Goal: Transaction & Acquisition: Purchase product/service

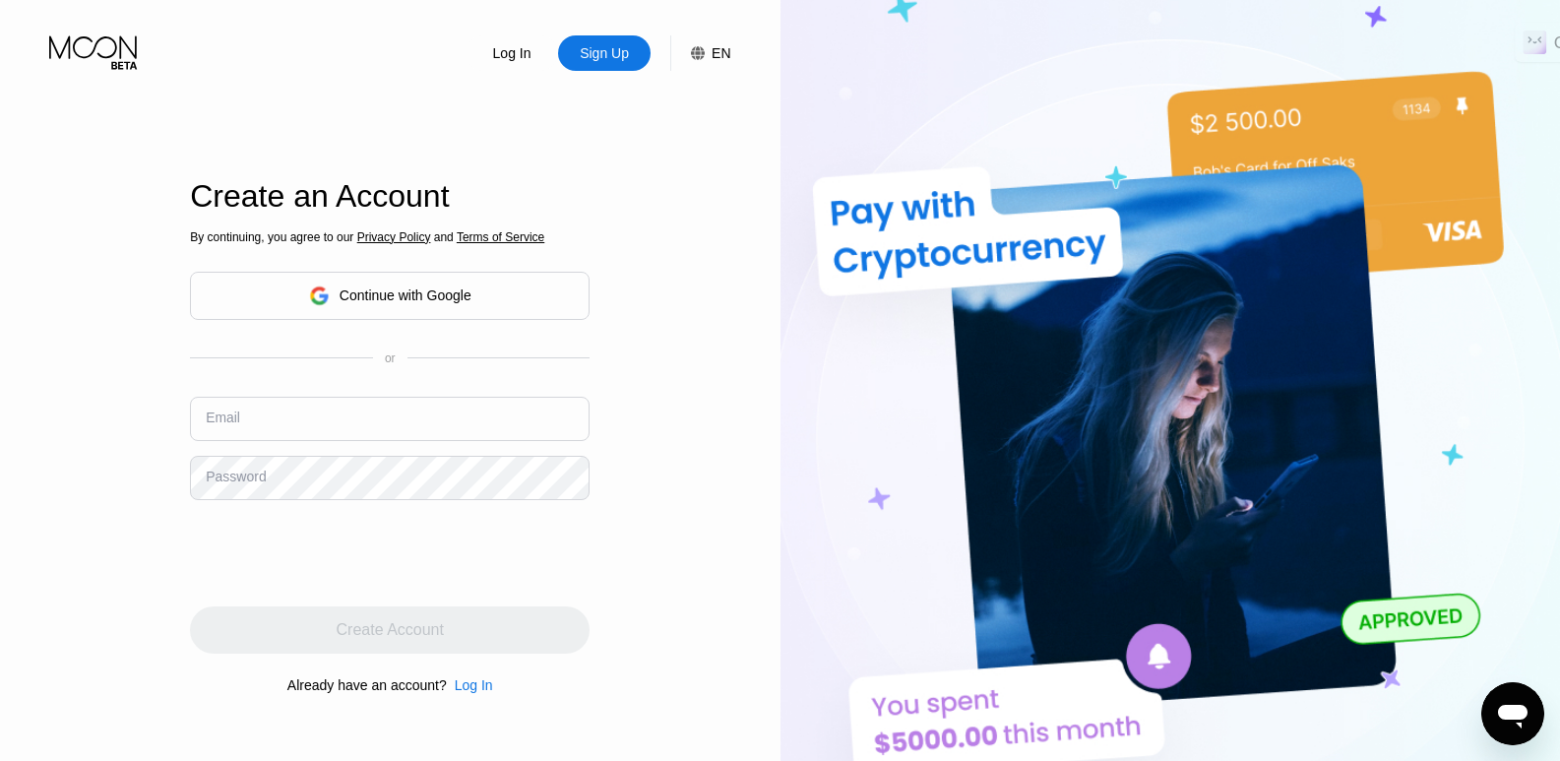
click at [264, 407] on input "text" at bounding box center [390, 419] width 400 height 44
type input "[EMAIL_ADDRESS][DOMAIN_NAME]"
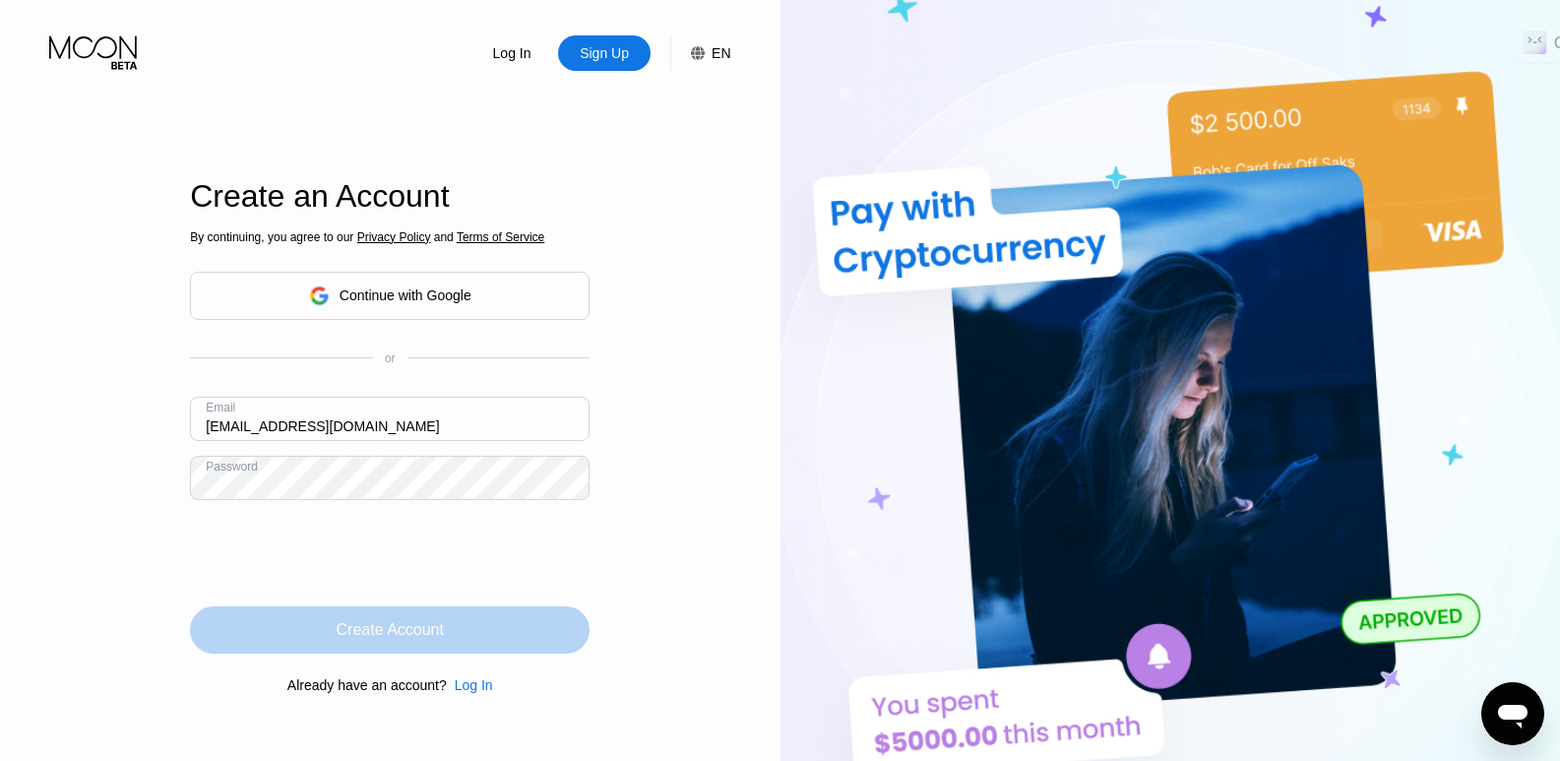
click at [303, 634] on div "Create Account" at bounding box center [390, 629] width 400 height 47
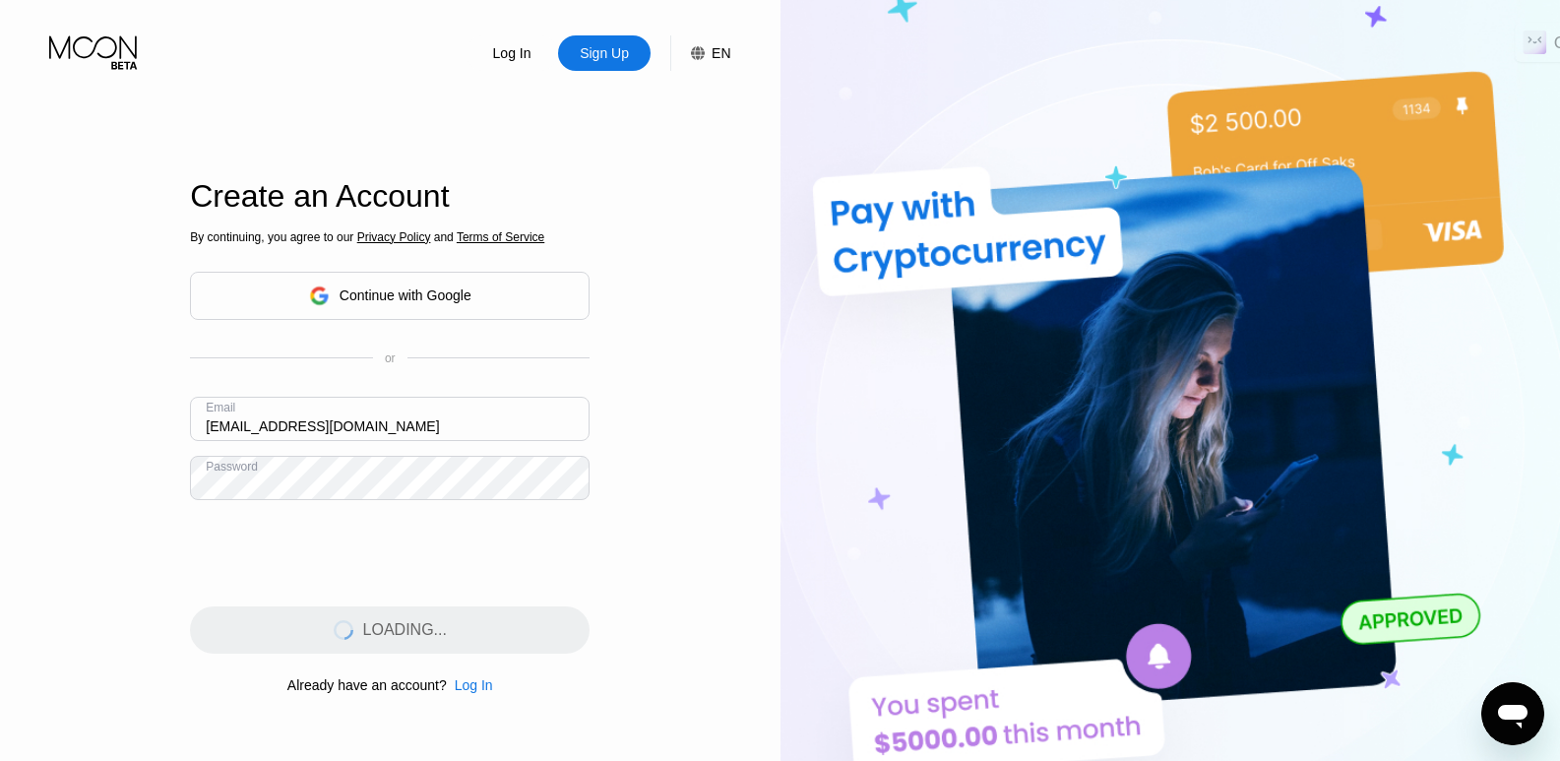
click at [264, 430] on input "[EMAIL_ADDRESS][DOMAIN_NAME]" at bounding box center [390, 419] width 400 height 44
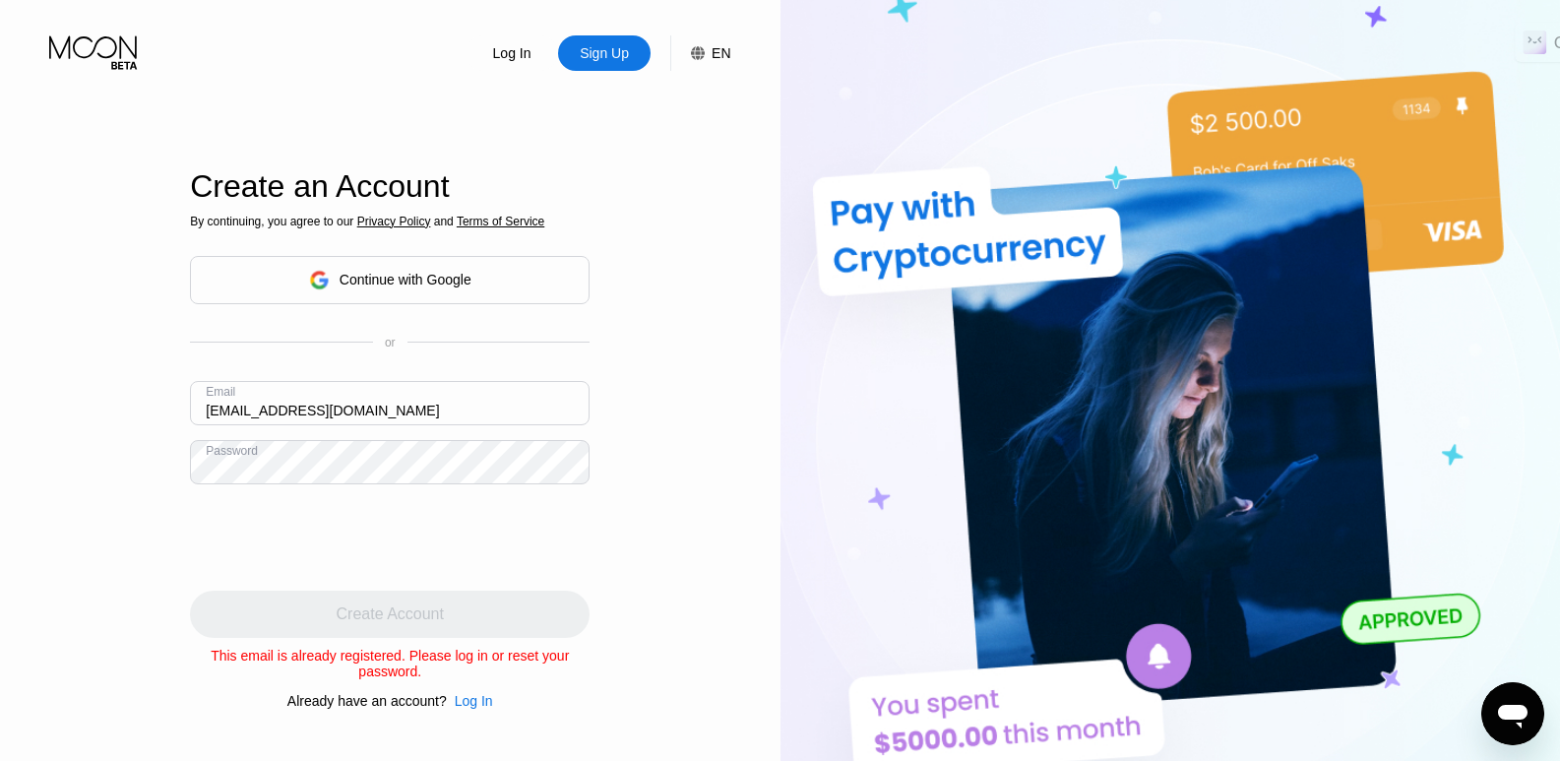
click at [255, 393] on input "[EMAIL_ADDRESS][DOMAIN_NAME]" at bounding box center [390, 403] width 400 height 44
click at [461, 701] on div "Log In" at bounding box center [474, 701] width 38 height 16
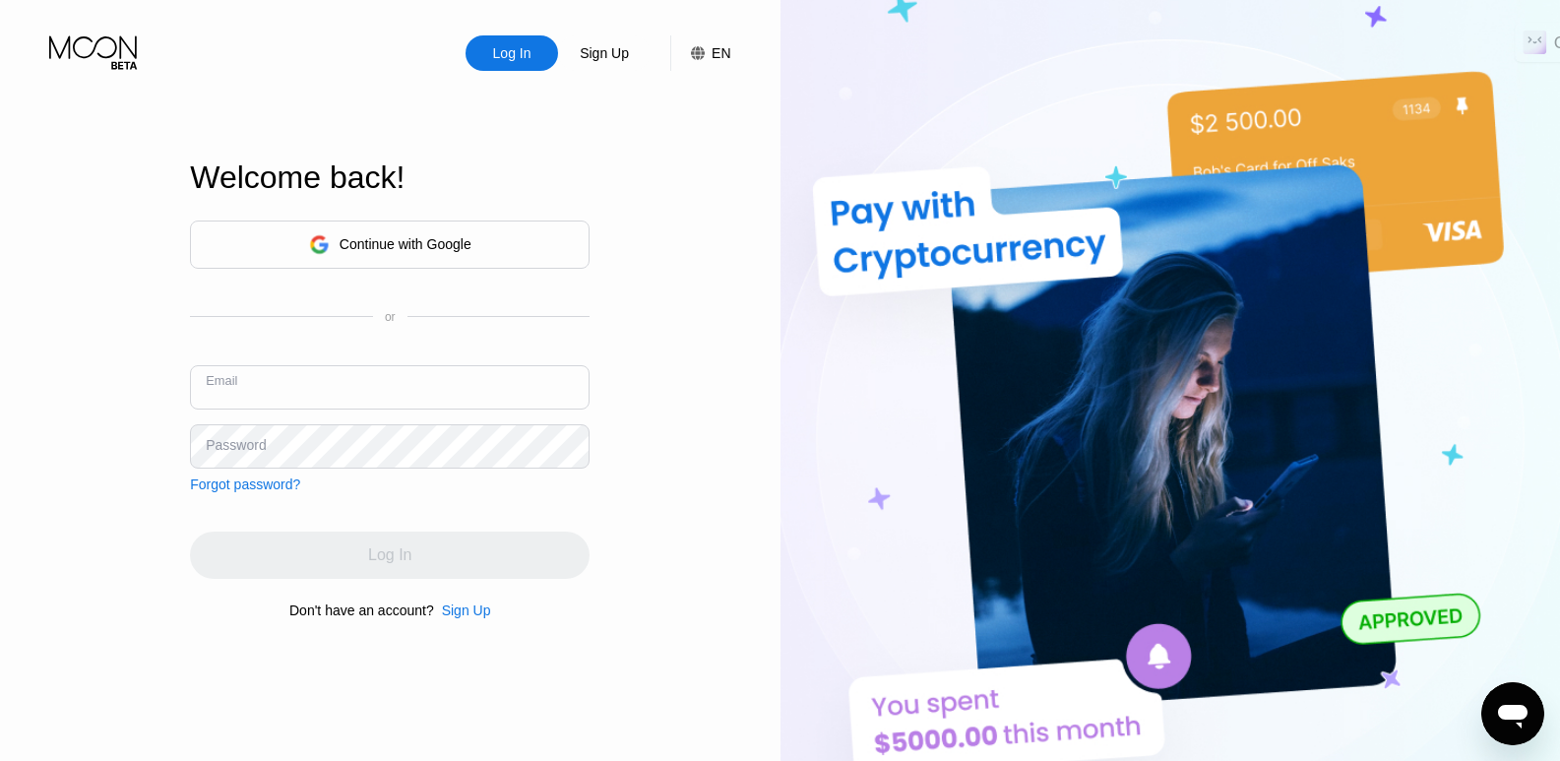
click at [349, 369] on input "text" at bounding box center [390, 387] width 400 height 44
paste input "[EMAIL_ADDRESS][DOMAIN_NAME]"
type input "[EMAIL_ADDRESS][DOMAIN_NAME]"
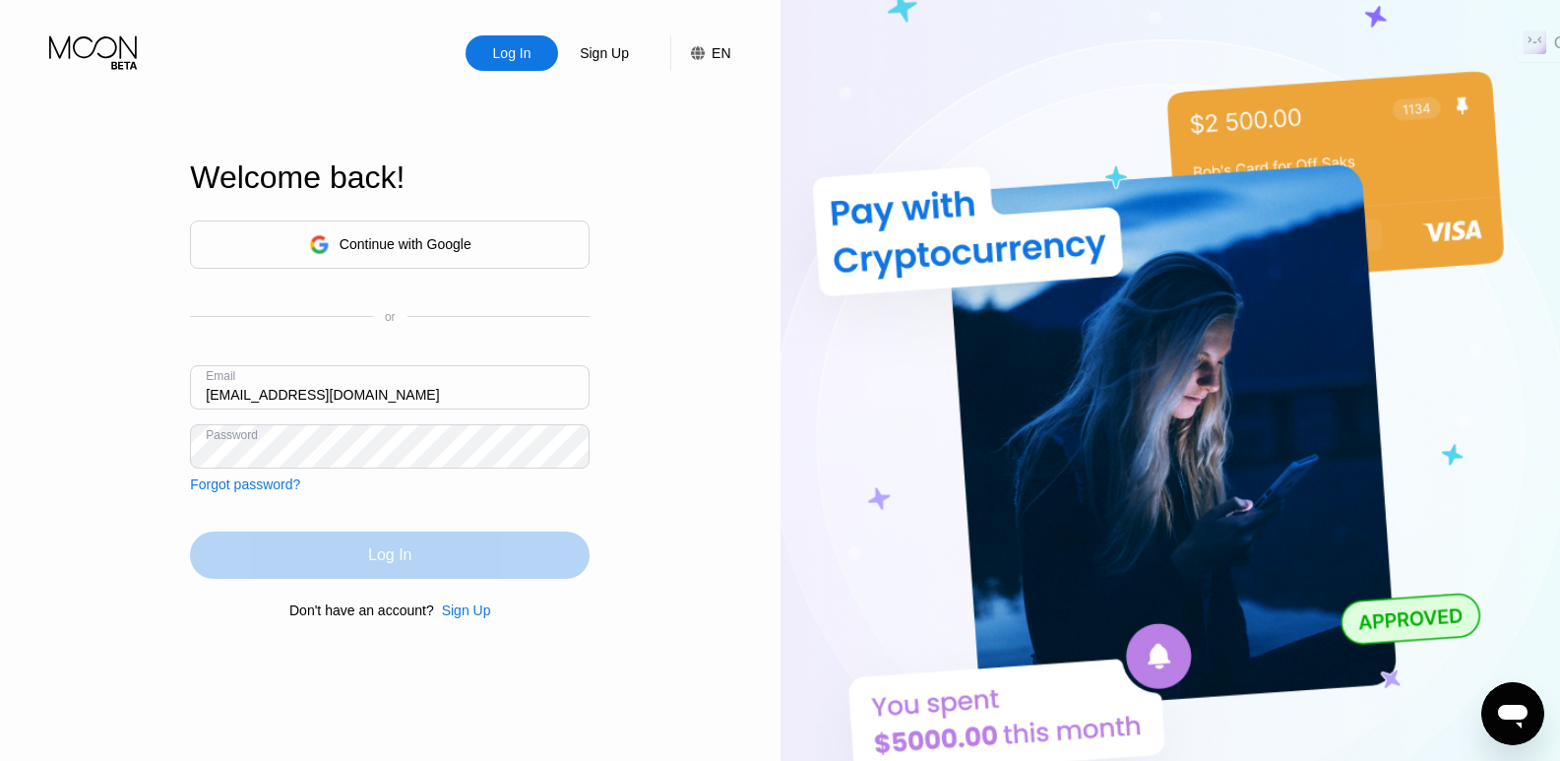
click at [406, 572] on div "Log In" at bounding box center [390, 555] width 400 height 47
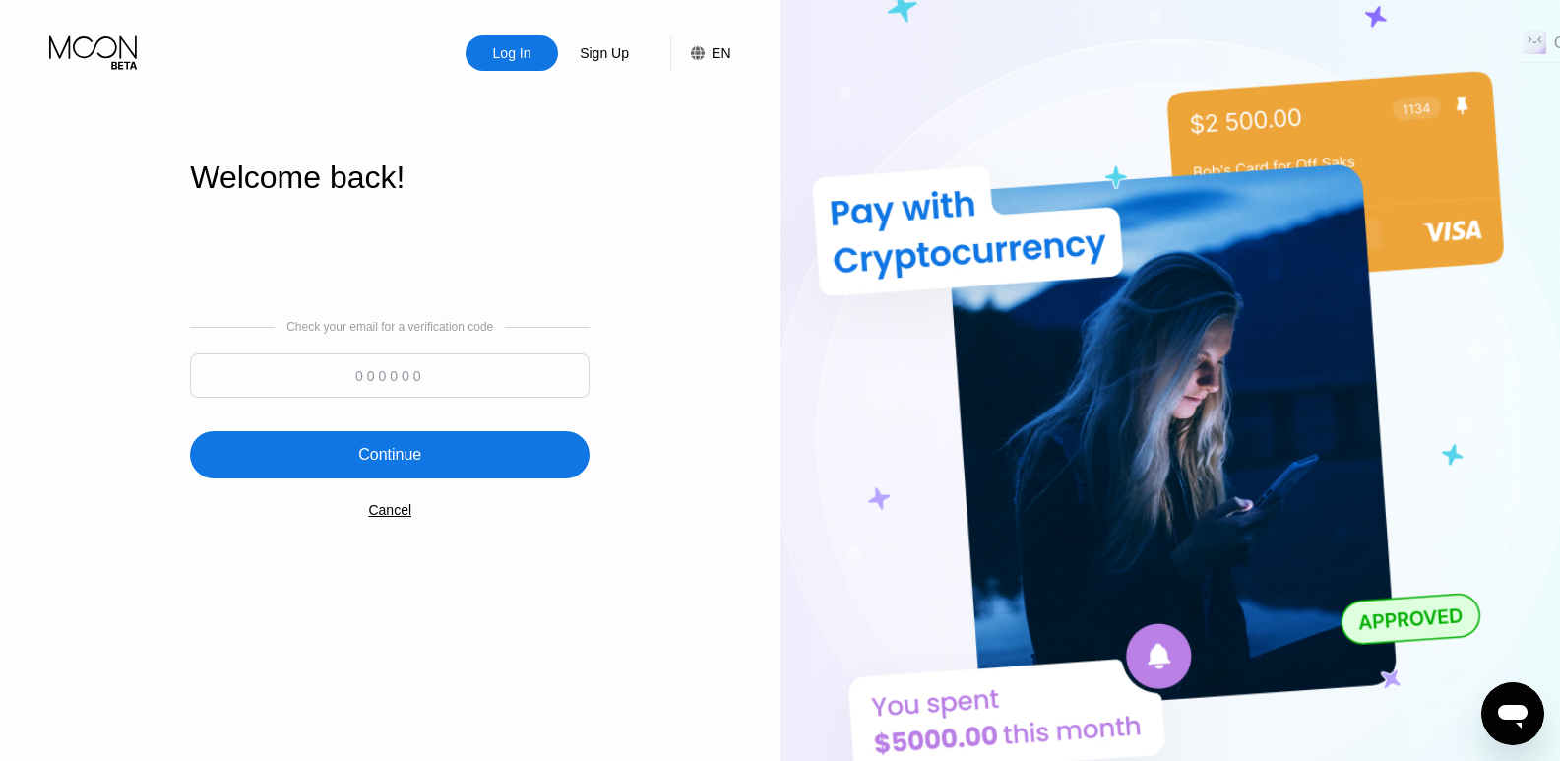
click at [369, 383] on input at bounding box center [390, 375] width 400 height 44
type input "197802"
click at [325, 428] on div "Check your email for a verification code 197802 Continue Cancel" at bounding box center [390, 420] width 400 height 400
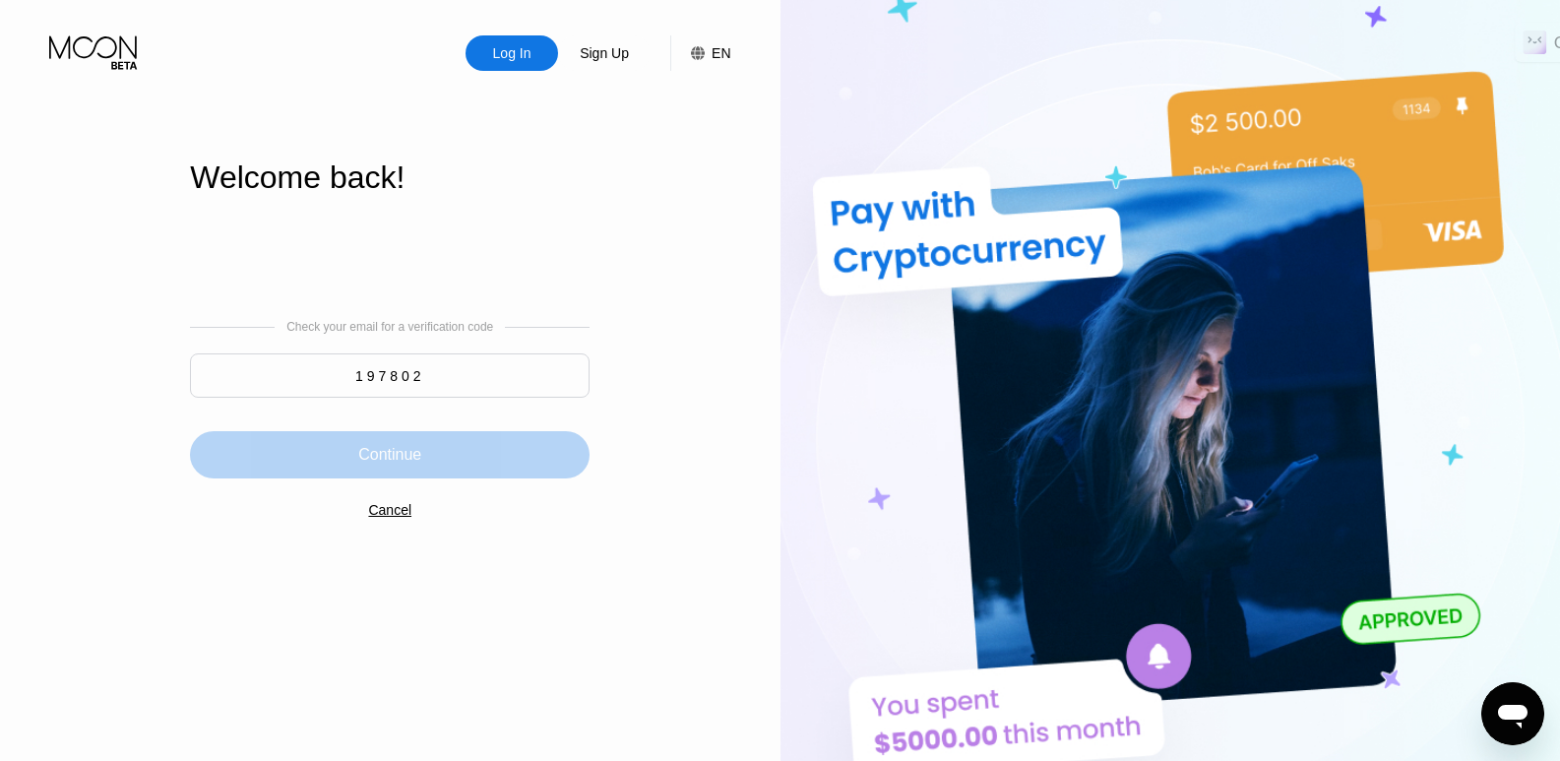
click at [330, 432] on div "Continue" at bounding box center [390, 454] width 400 height 47
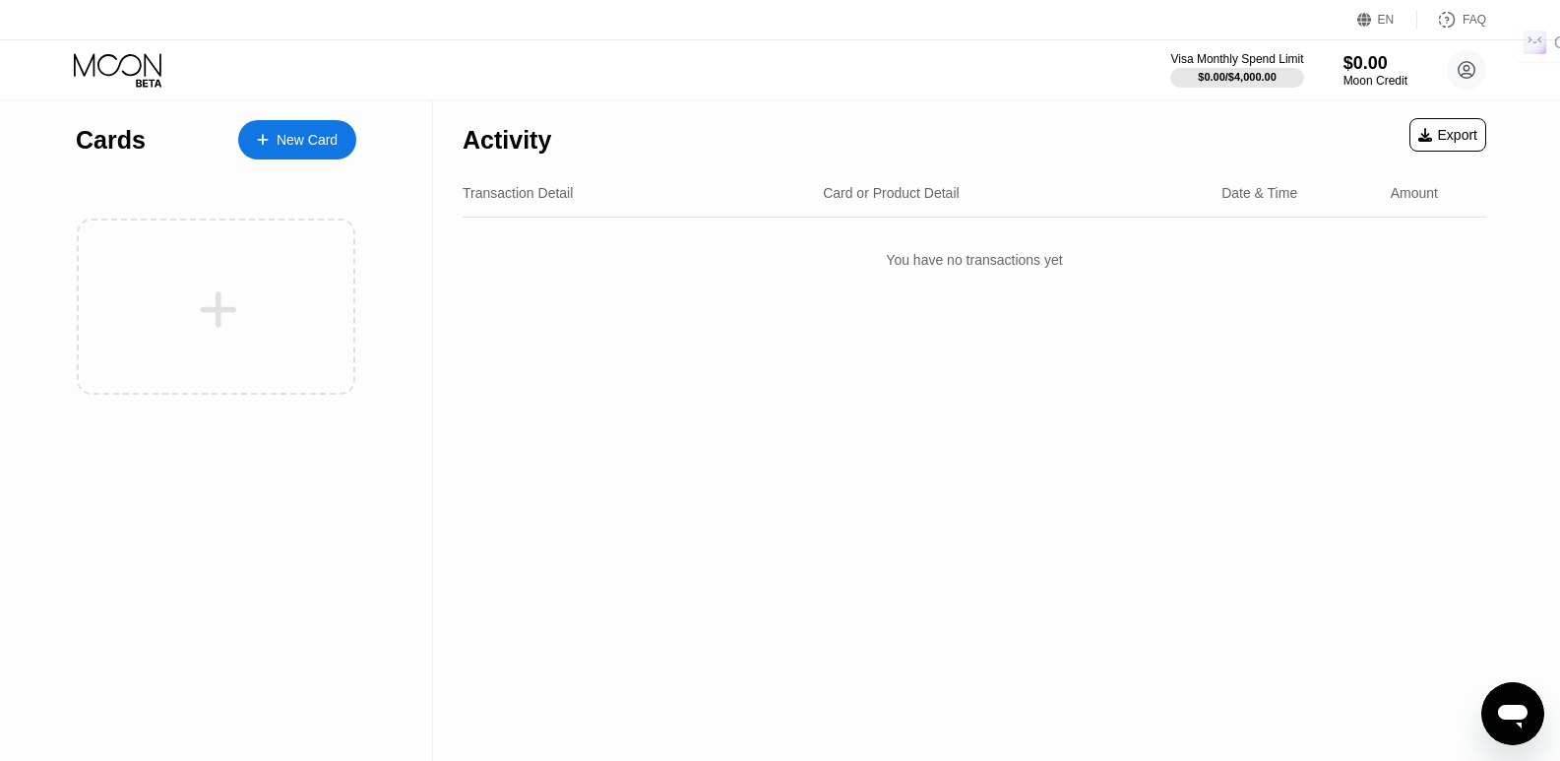
click at [291, 149] on div "New Card" at bounding box center [307, 140] width 61 height 17
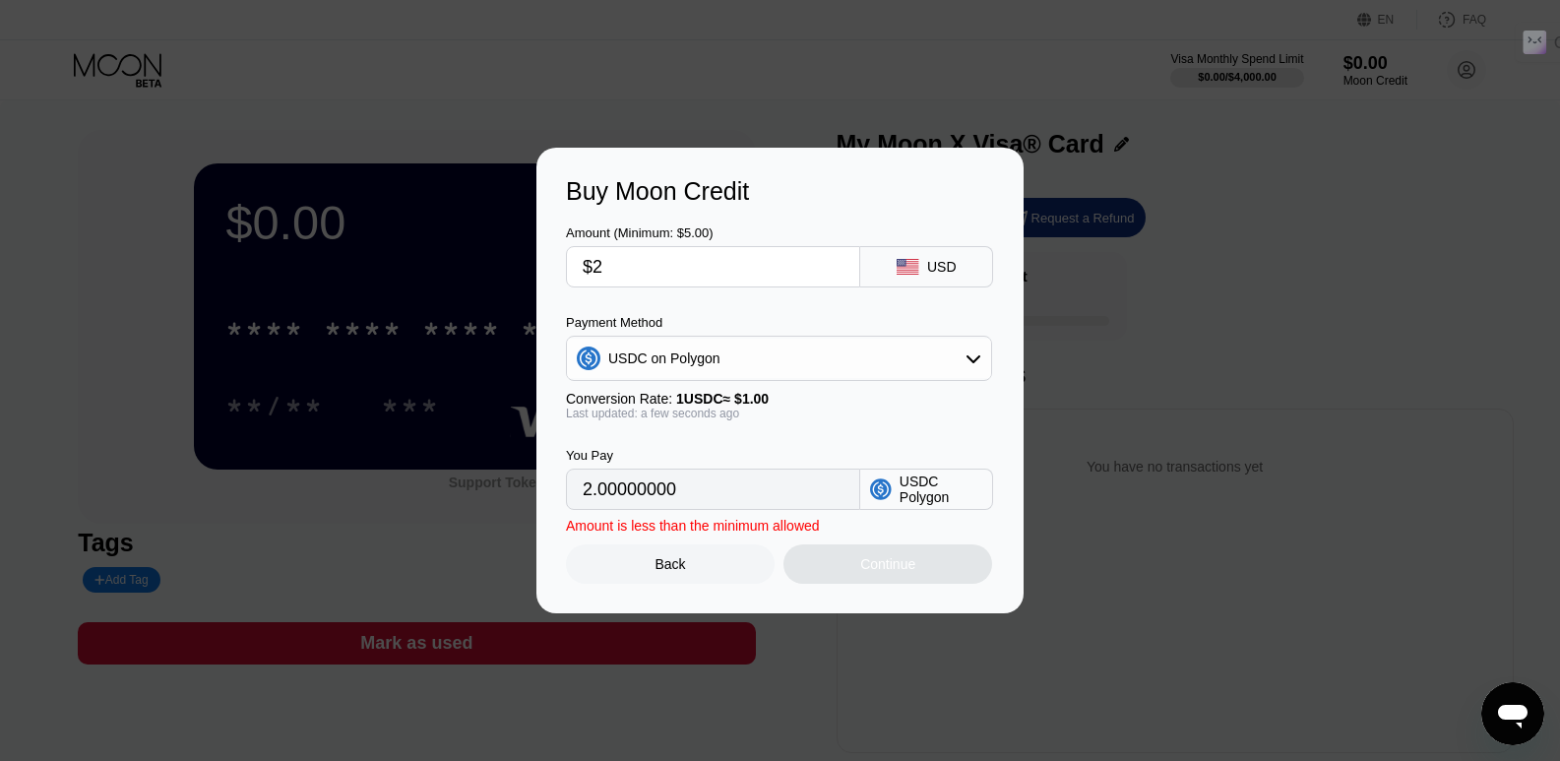
click at [451, 298] on div "Buy Moon Credit Amount (Minimum: $5.00) $2 USD Payment Method USDC on Polygon C…" at bounding box center [780, 381] width 1560 height 466
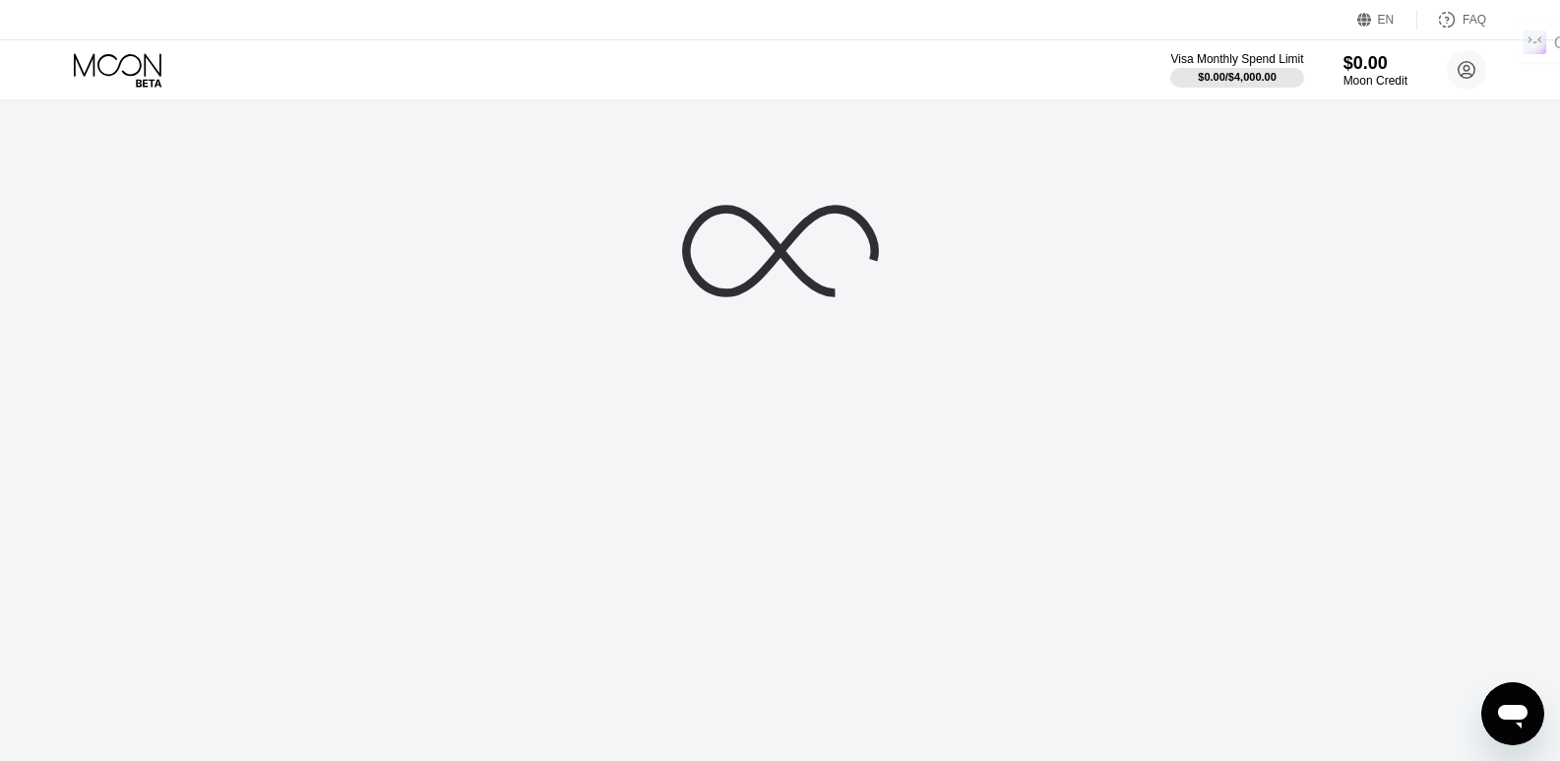
click at [1162, 157] on div at bounding box center [780, 380] width 1560 height 761
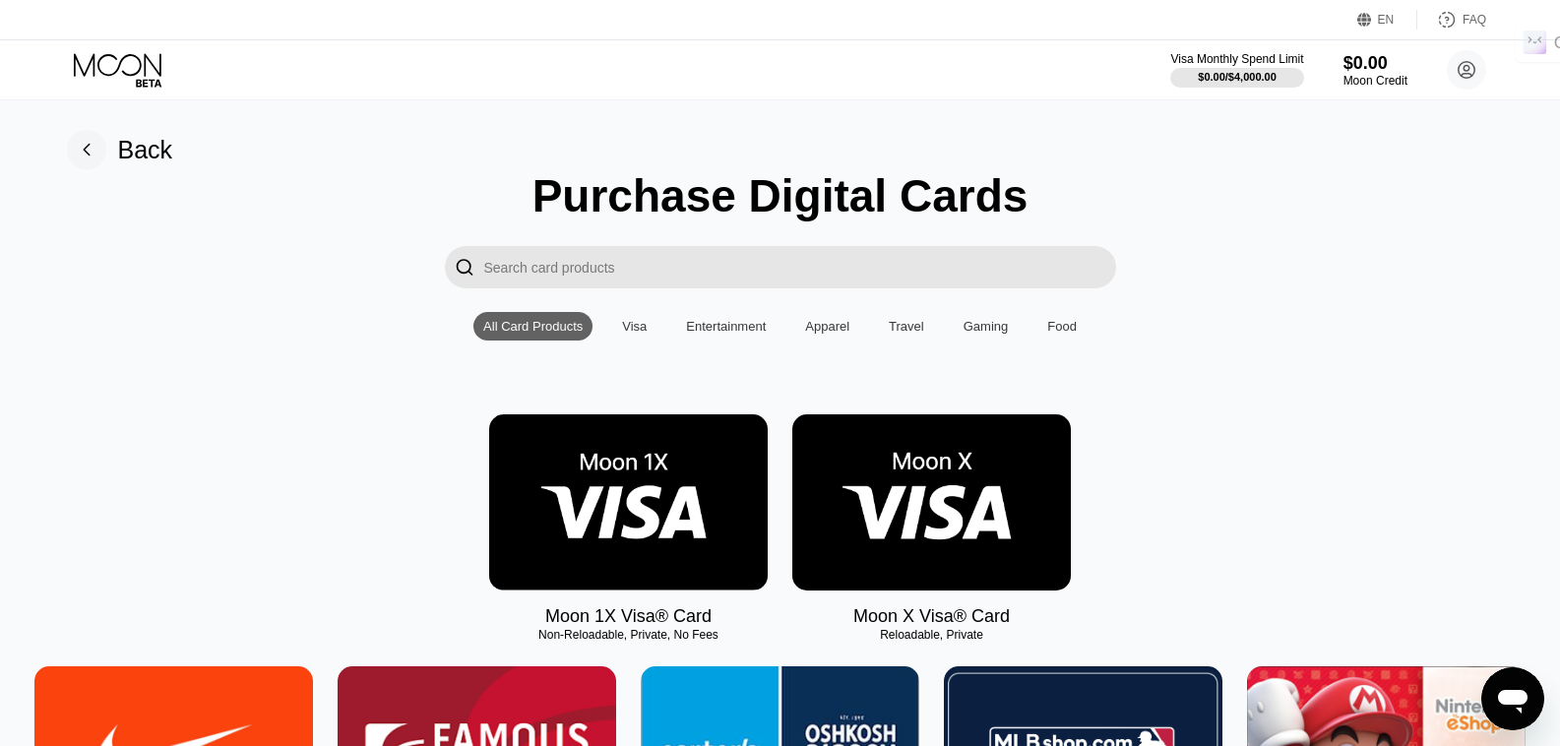
click at [649, 462] on img at bounding box center [628, 502] width 279 height 176
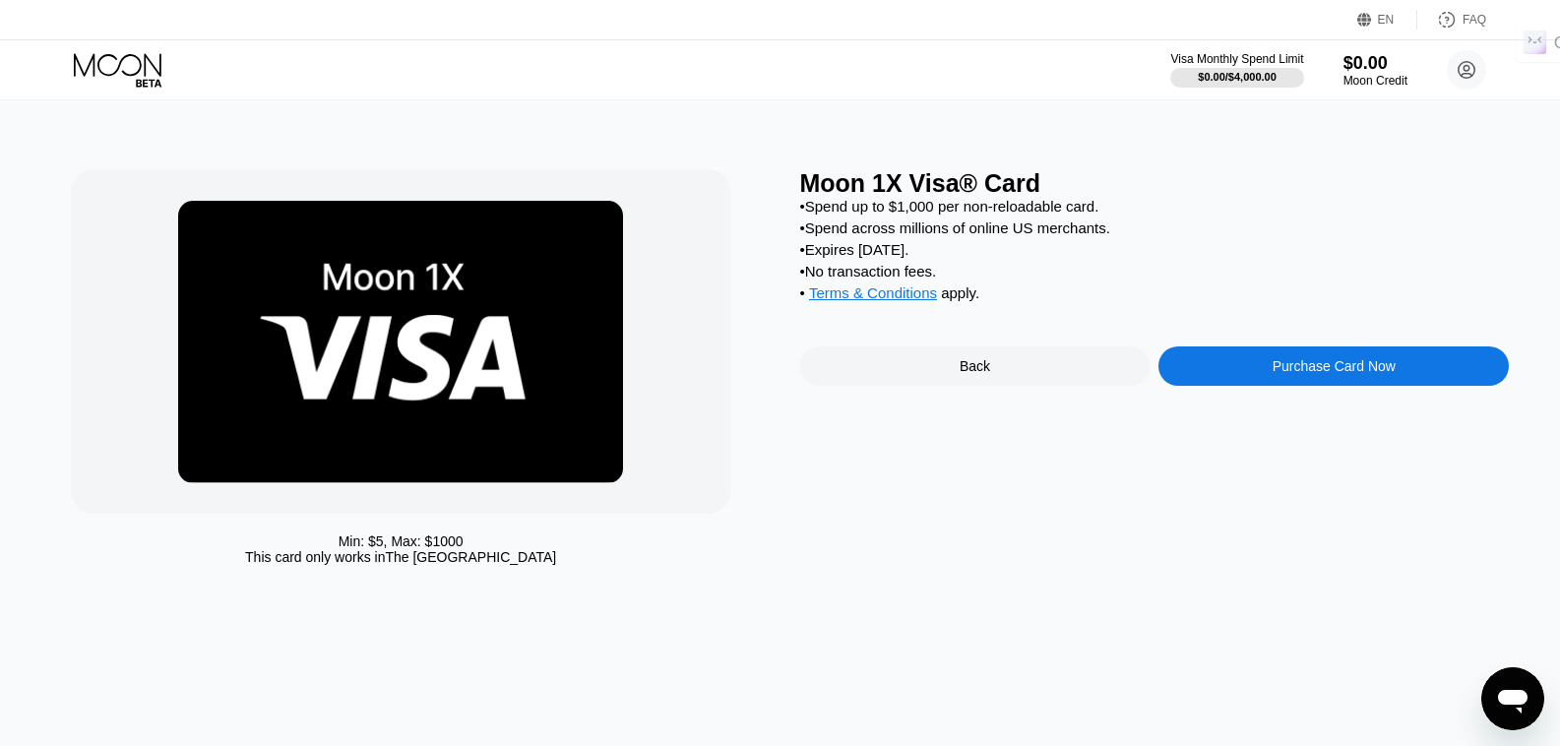
drag, startPoint x: 1003, startPoint y: 359, endPoint x: 1015, endPoint y: 384, distance: 27.3
click at [1015, 384] on div "Moon 1X Visa® Card • Spend up to $1,000 per non-reloadable card. • Spend across…" at bounding box center [1155, 372] width 710 height 406
click at [1015, 384] on div "Back" at bounding box center [975, 366] width 350 height 39
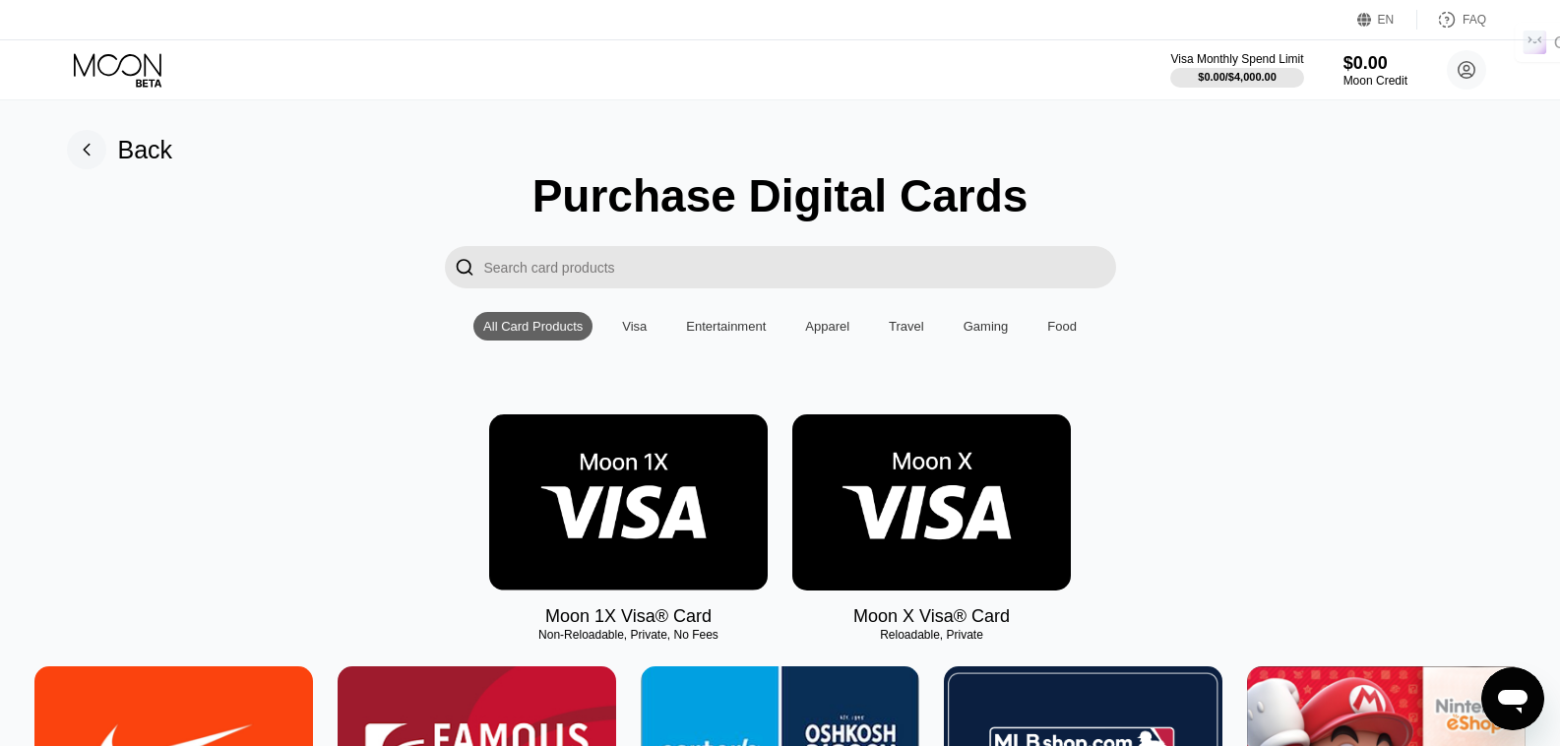
click at [938, 576] on img at bounding box center [932, 502] width 279 height 176
click at [941, 537] on img at bounding box center [932, 502] width 279 height 176
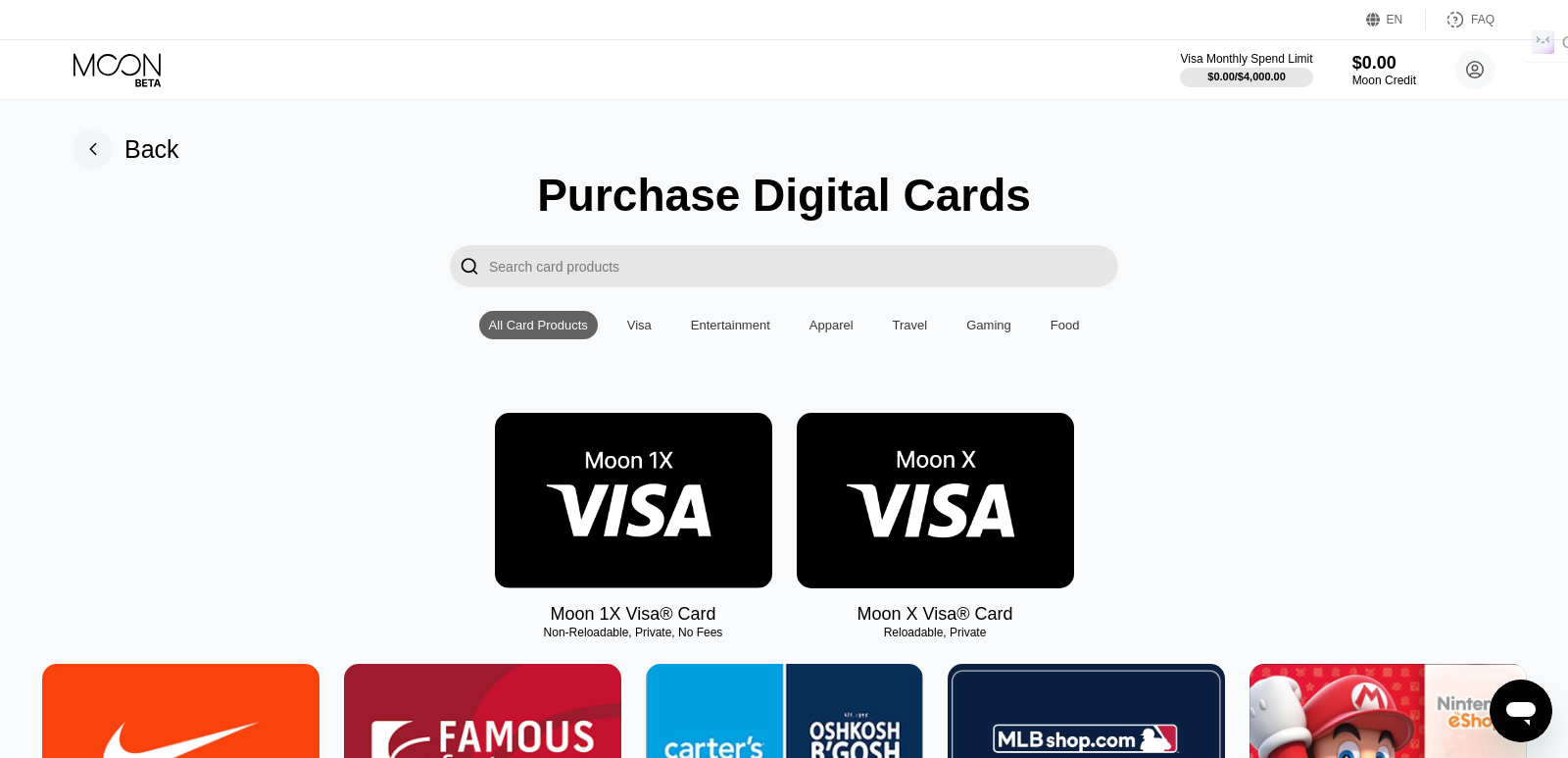
click at [937, 623] on div "Moon X Visa® Card" at bounding box center [934, 614] width 156 height 21
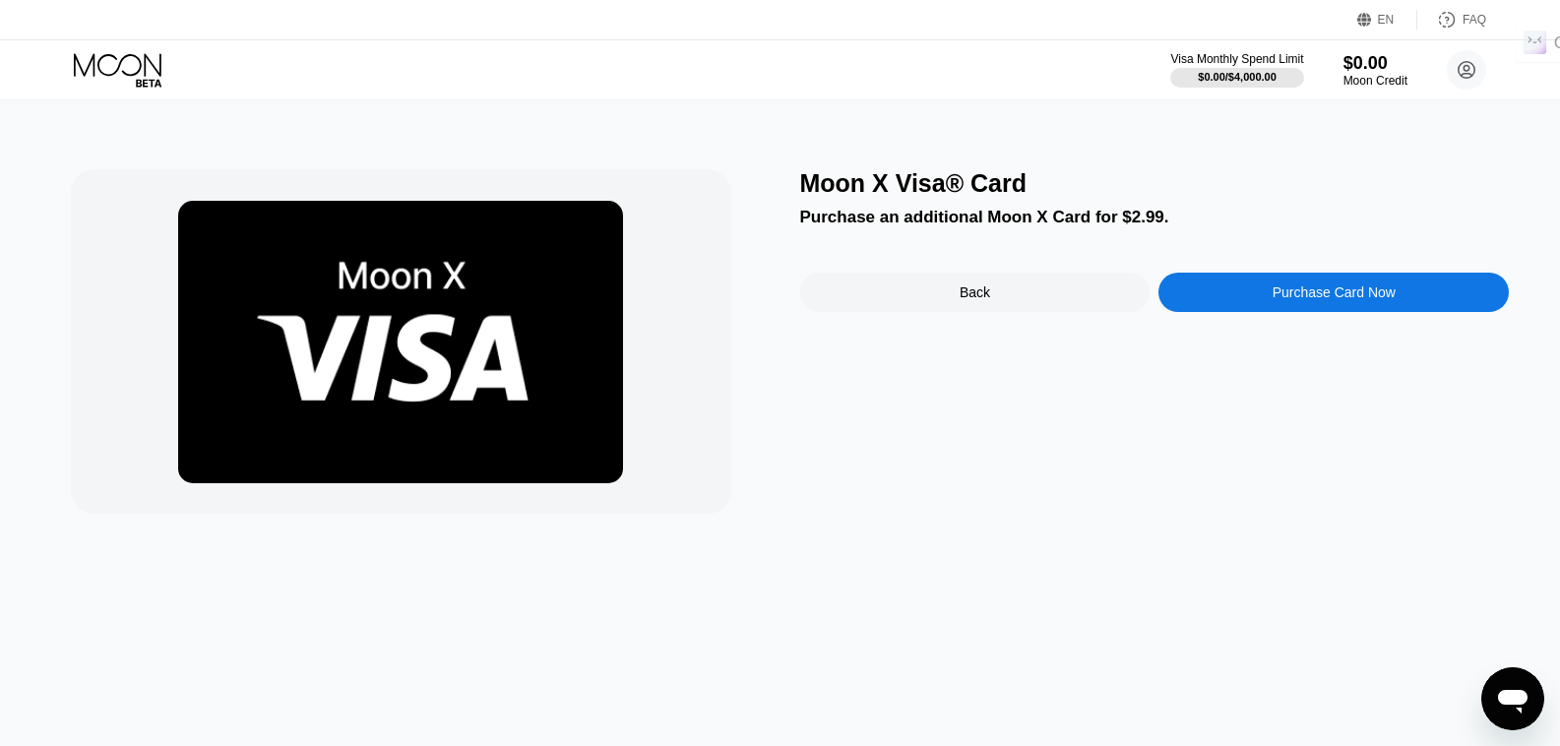
click at [1476, 78] on icon at bounding box center [1467, 70] width 17 height 17
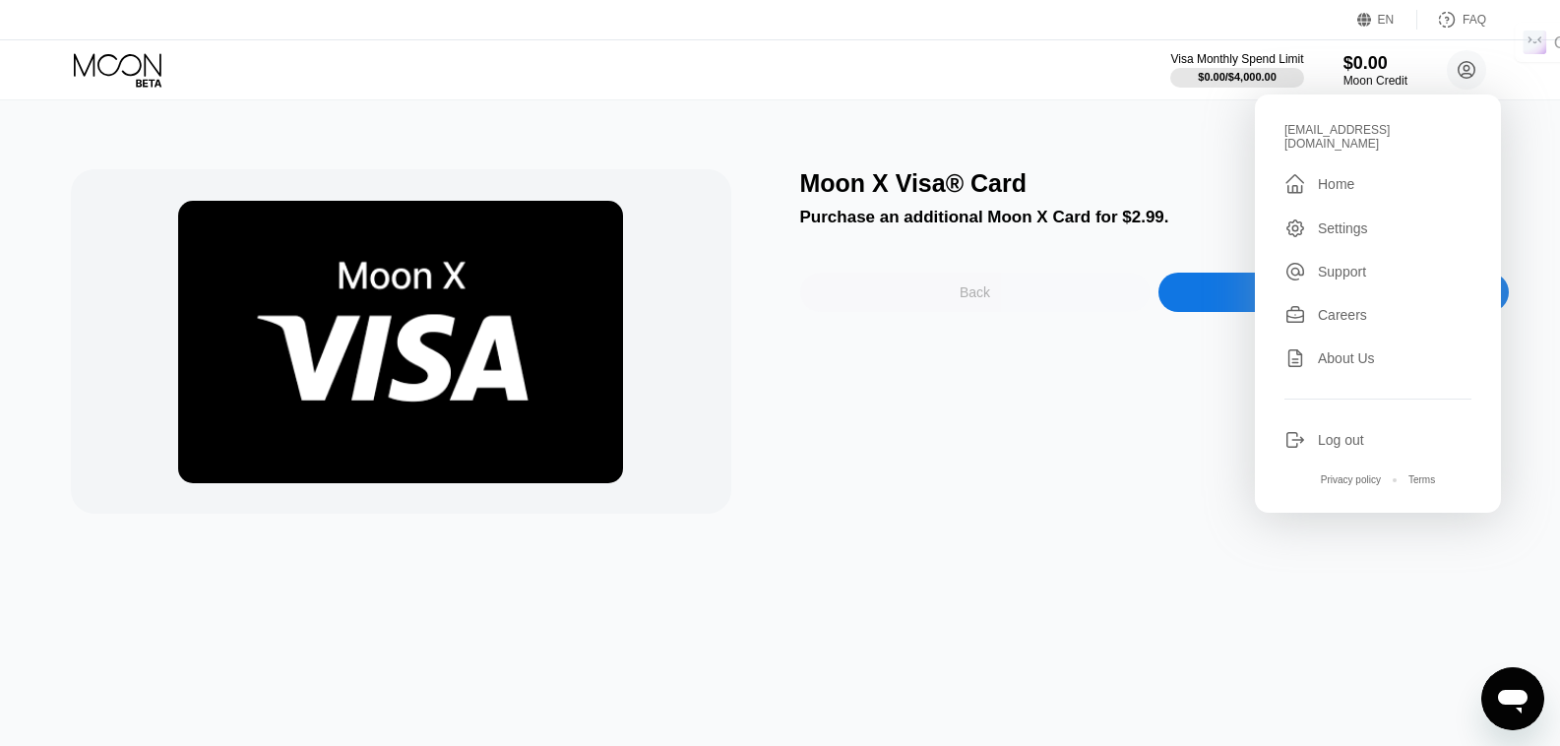
click at [998, 308] on div "Back" at bounding box center [975, 292] width 350 height 39
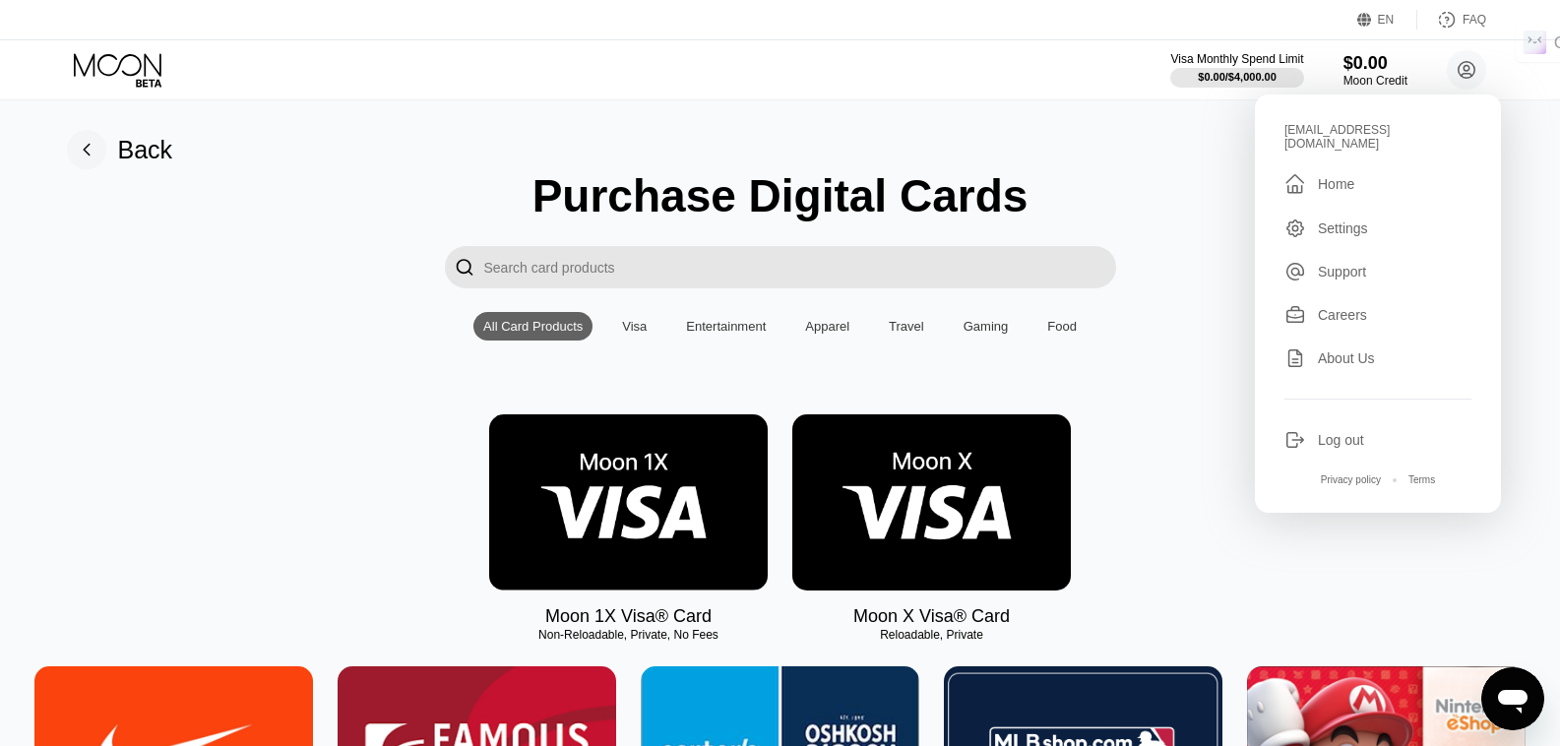
click at [1345, 221] on div "Settings" at bounding box center [1343, 229] width 50 height 16
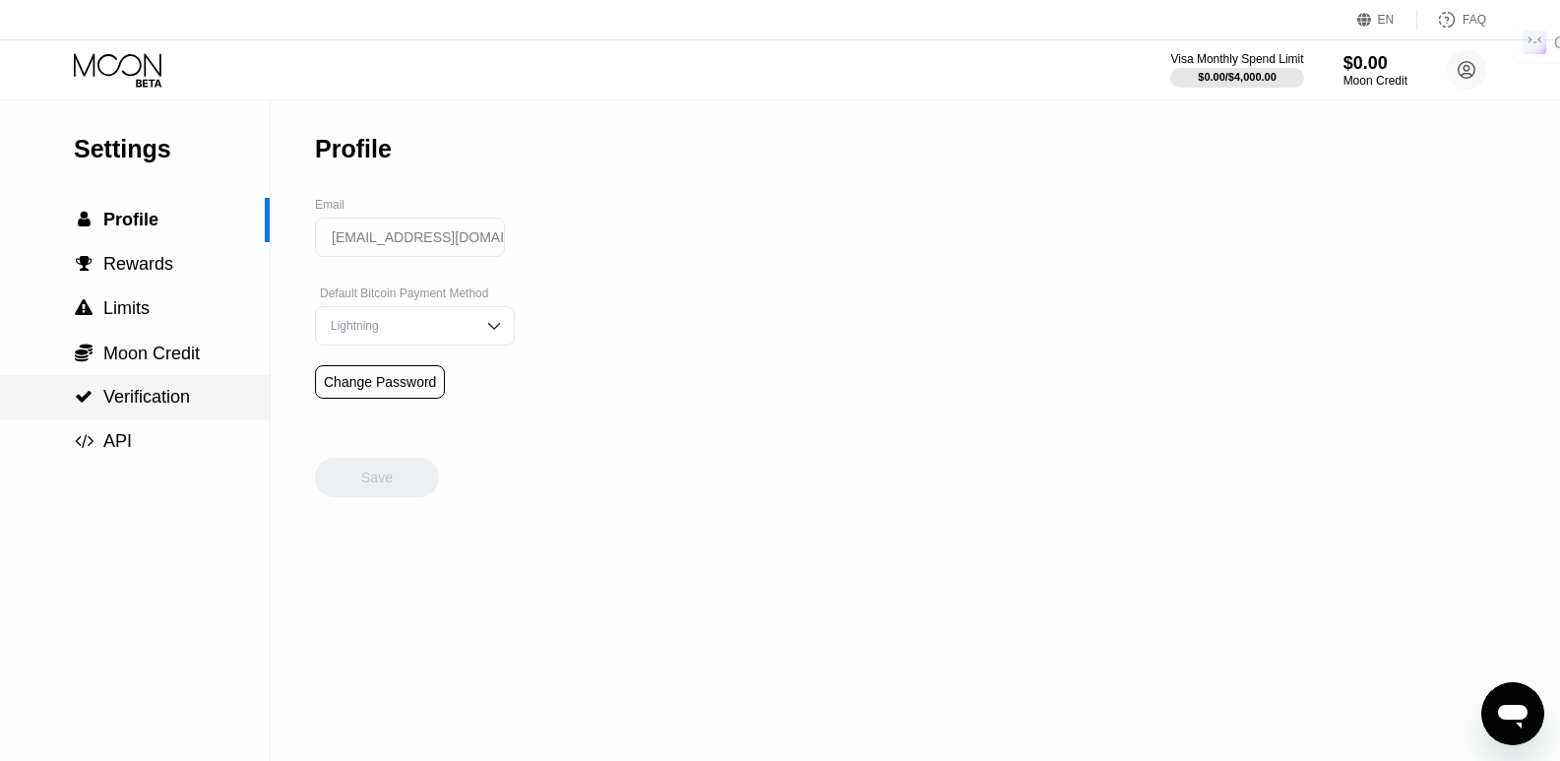
click at [132, 407] on span "Verification" at bounding box center [146, 397] width 87 height 20
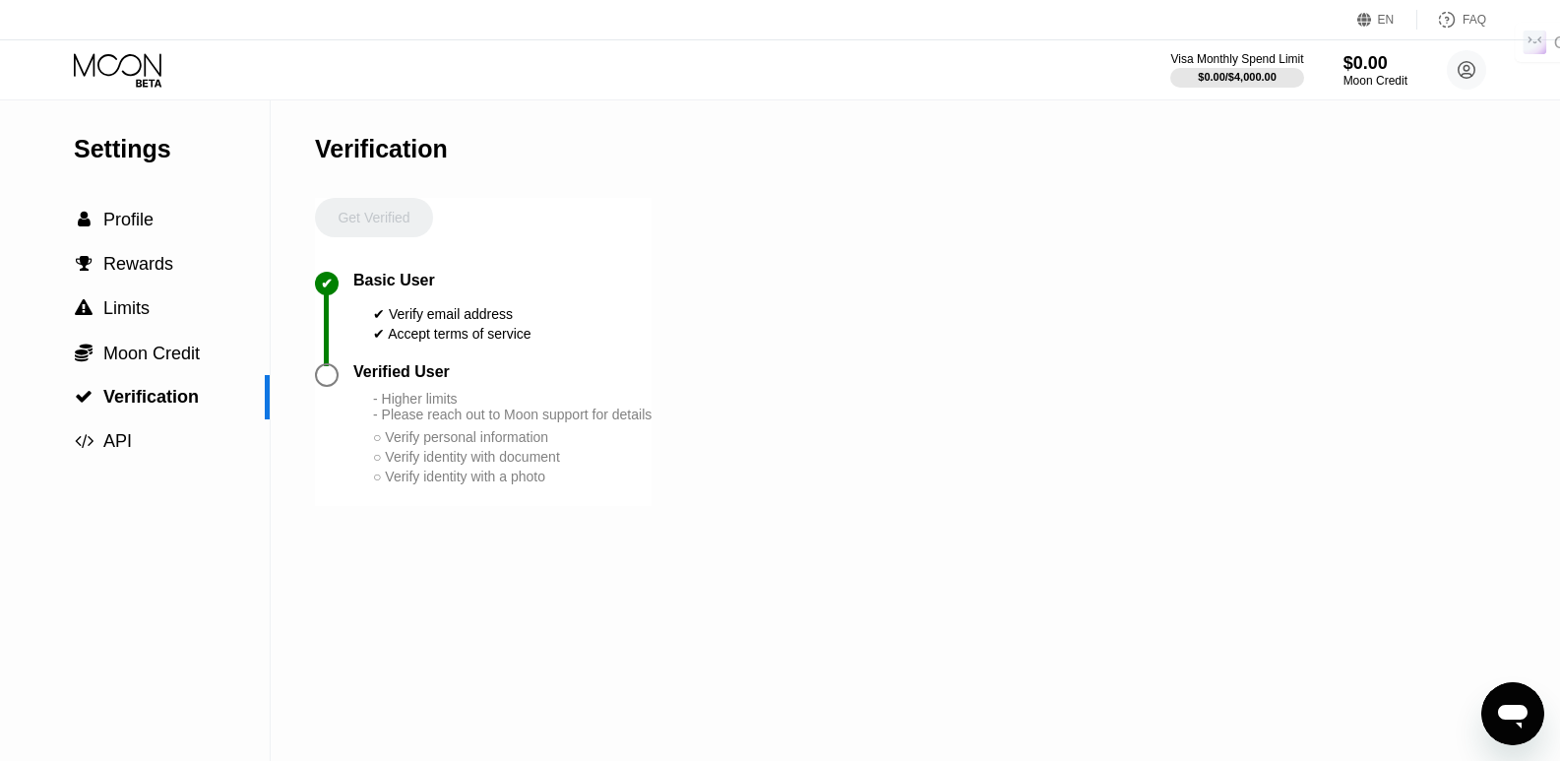
click at [410, 446] on div "- Higher limits - Please reach out to Moon support for details ○ Verify persona…" at bounding box center [512, 438] width 279 height 95
click at [374, 445] on div "○ Verify personal information" at bounding box center [512, 437] width 279 height 16
click at [115, 73] on icon at bounding box center [118, 64] width 88 height 23
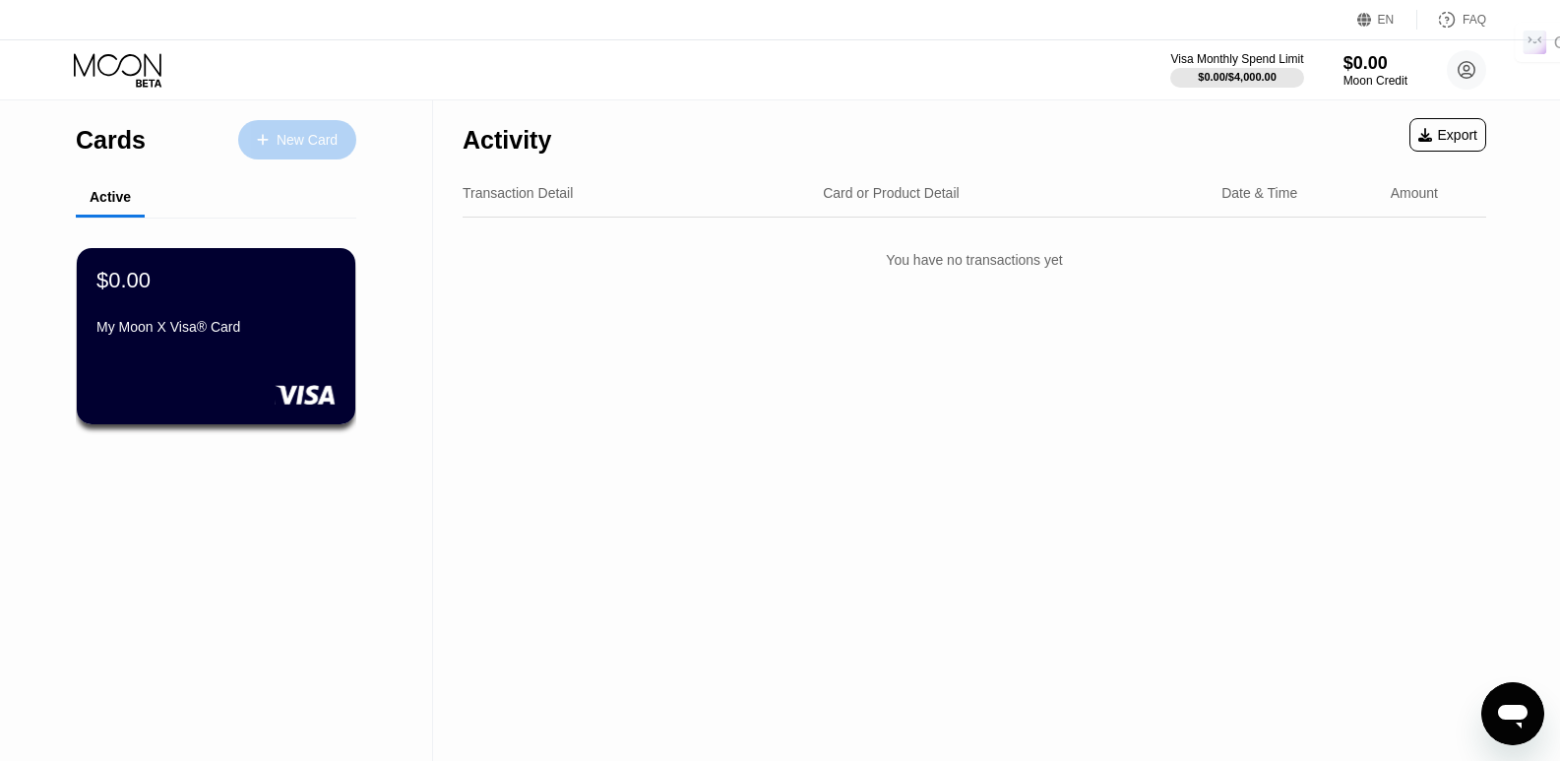
click at [319, 133] on div "New Card" at bounding box center [307, 140] width 61 height 17
